Goal: Task Accomplishment & Management: Use online tool/utility

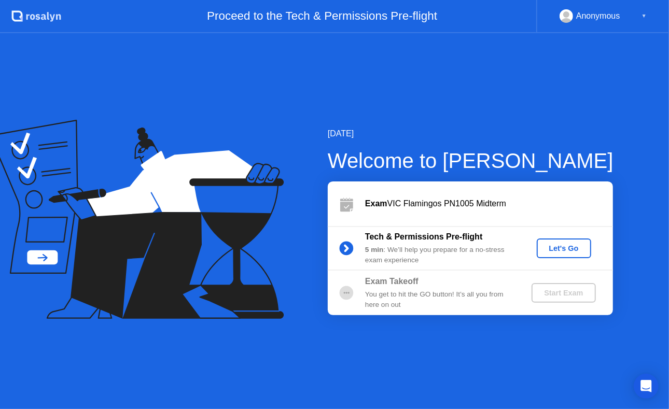
click at [551, 250] on div "Let's Go" at bounding box center [564, 248] width 46 height 8
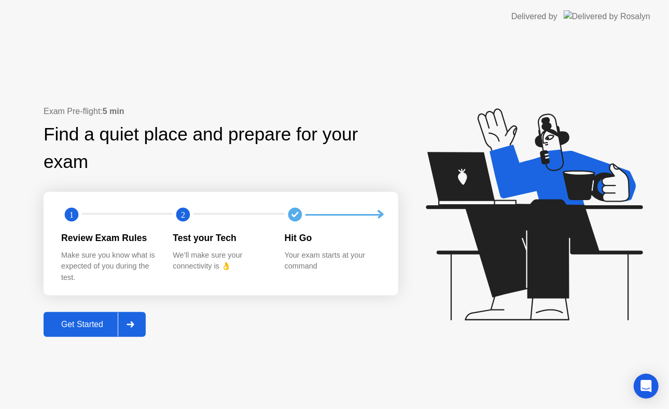
click at [137, 330] on div at bounding box center [130, 325] width 25 height 24
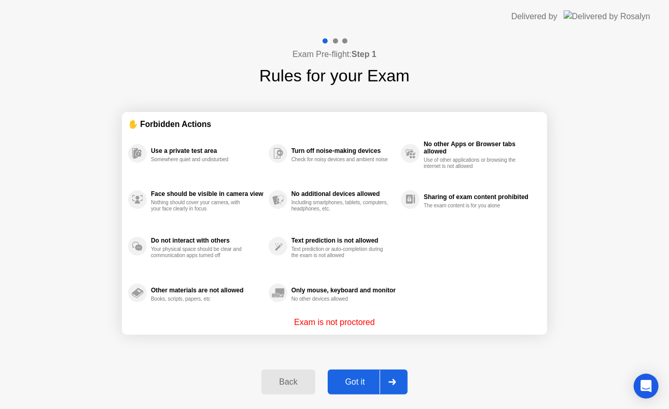
click at [392, 382] on icon at bounding box center [392, 382] width 7 height 6
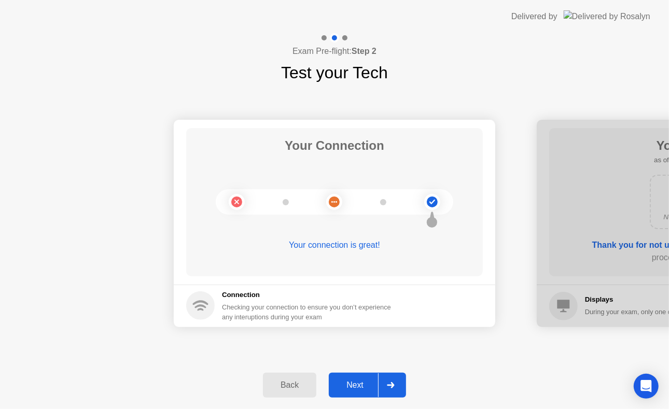
click at [388, 383] on icon at bounding box center [391, 385] width 8 height 6
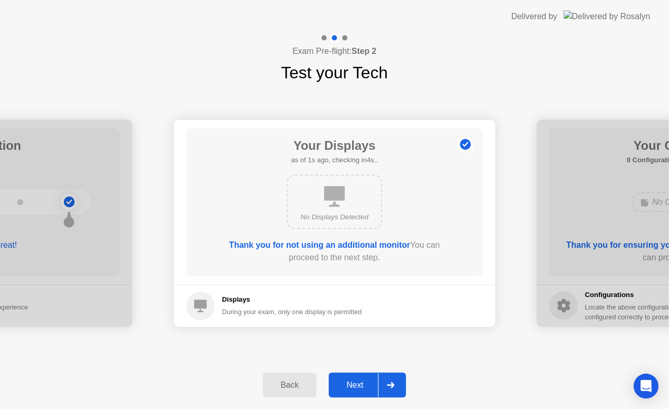
click at [388, 383] on icon at bounding box center [391, 385] width 8 height 6
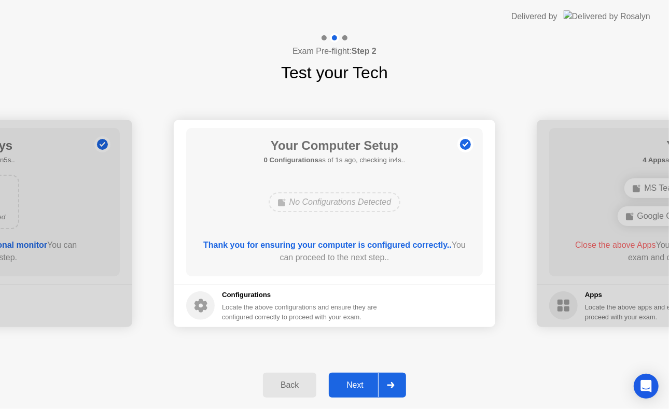
click at [388, 383] on icon at bounding box center [391, 385] width 8 height 6
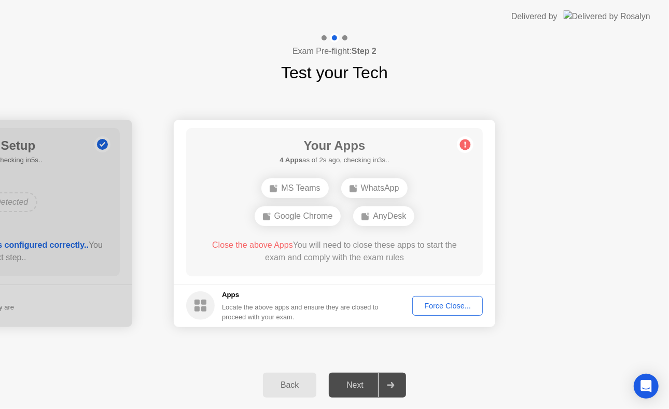
click at [388, 383] on icon at bounding box center [391, 385] width 8 height 6
click at [448, 306] on div "Force Close..." at bounding box center [447, 306] width 63 height 8
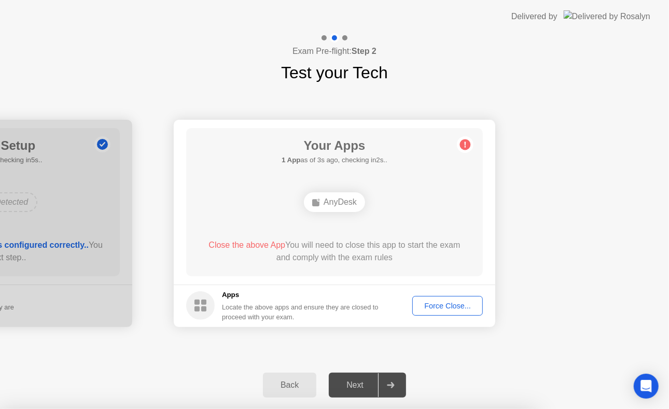
click at [430, 310] on div "Force Close..." at bounding box center [447, 306] width 63 height 8
click at [451, 299] on button "Force Close..." at bounding box center [447, 306] width 71 height 20
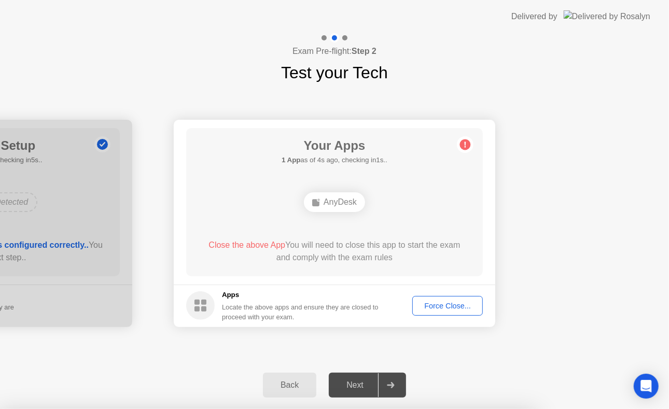
click at [392, 387] on icon at bounding box center [391, 385] width 8 height 6
click at [354, 387] on div "Next" at bounding box center [355, 385] width 46 height 9
click at [392, 387] on icon at bounding box center [391, 385] width 8 height 6
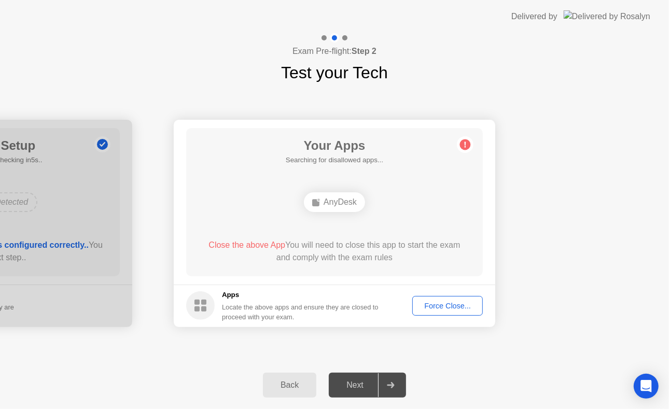
click at [456, 304] on div "Force Close..." at bounding box center [447, 306] width 63 height 8
click at [436, 310] on div "Force Close..." at bounding box center [447, 306] width 63 height 8
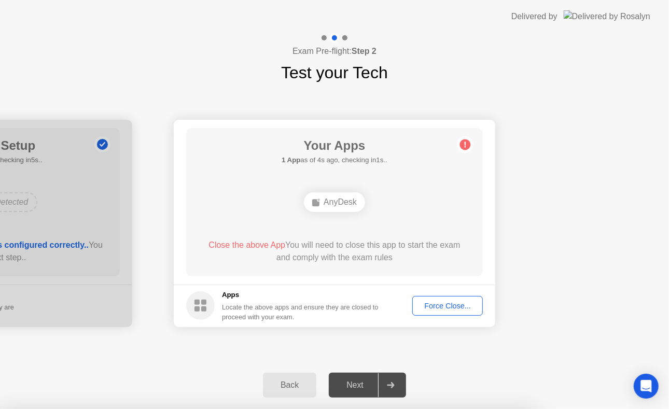
click at [433, 305] on div "Force Close..." at bounding box center [447, 306] width 63 height 8
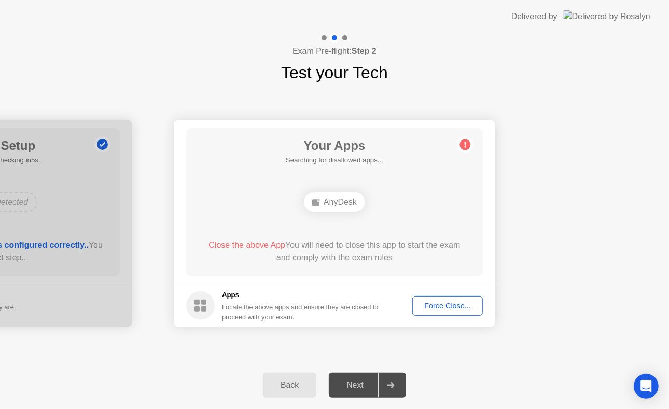
click at [447, 305] on div "Force Close..." at bounding box center [447, 306] width 63 height 8
click at [433, 309] on div "Force Close..." at bounding box center [447, 306] width 63 height 8
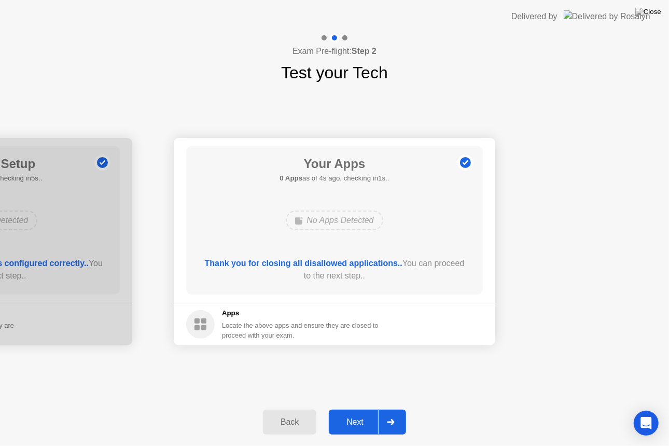
click at [391, 409] on icon at bounding box center [391, 422] width 8 height 6
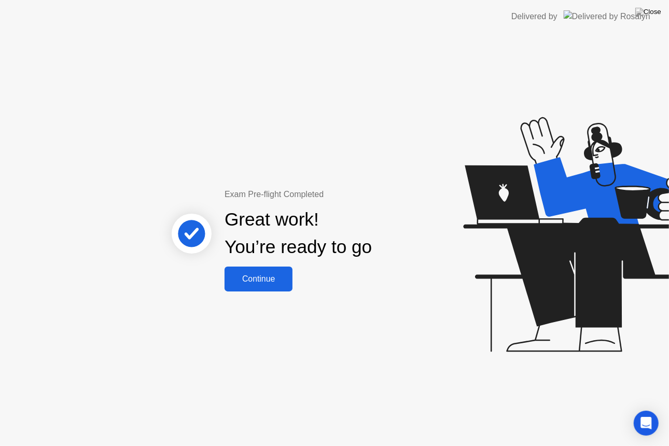
click at [256, 279] on div "Continue" at bounding box center [259, 278] width 62 height 9
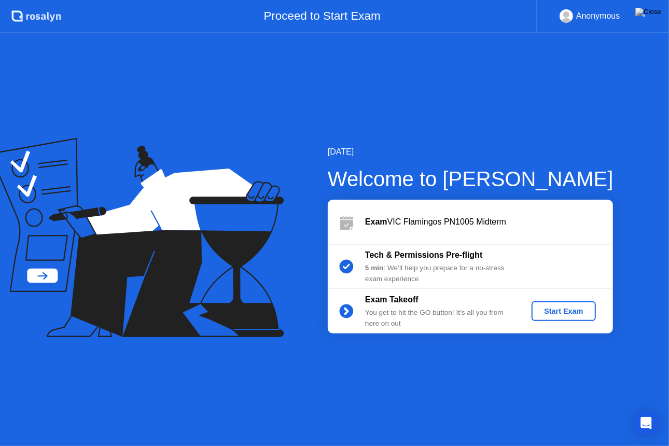
click at [567, 318] on button "Start Exam" at bounding box center [564, 311] width 64 height 20
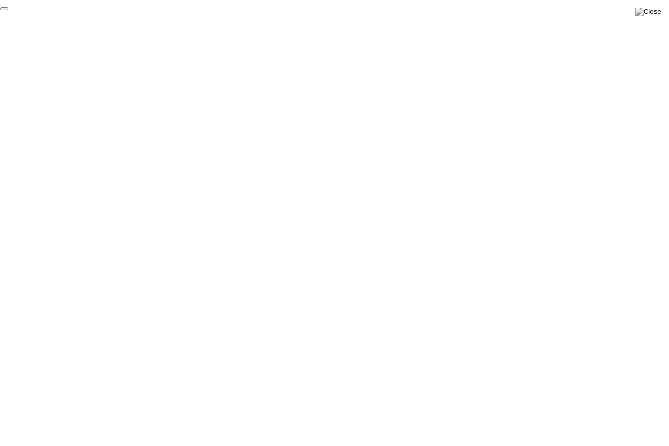
click div "End Proctoring Session"
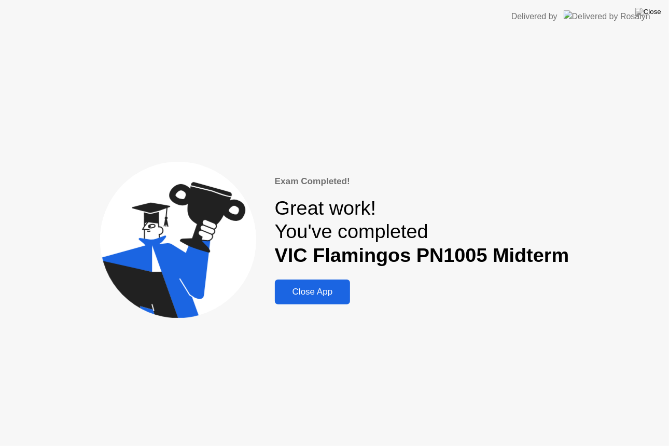
click at [326, 297] on div "Close App" at bounding box center [313, 292] width 70 height 10
